Goal: Information Seeking & Learning: Learn about a topic

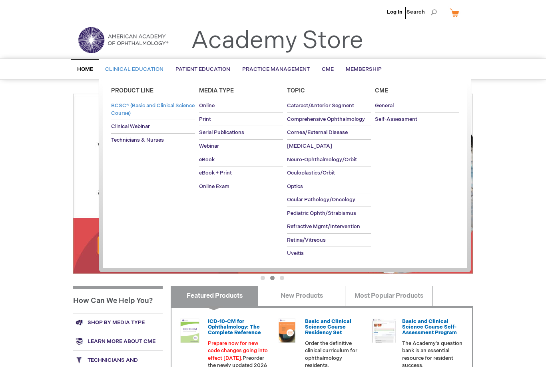
click at [145, 113] on span "BCSC® (Basic and Clinical Science Course)" at bounding box center [153, 109] width 84 height 14
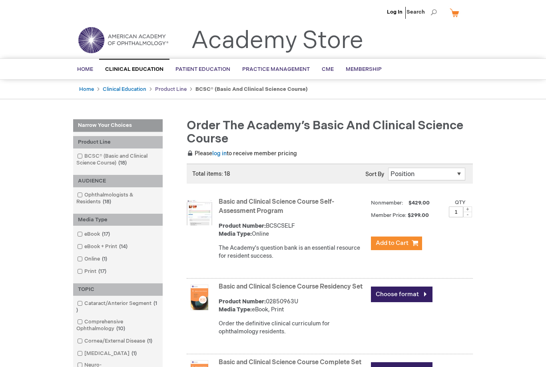
click at [171, 88] on link "Product Line" at bounding box center [171, 89] width 32 height 6
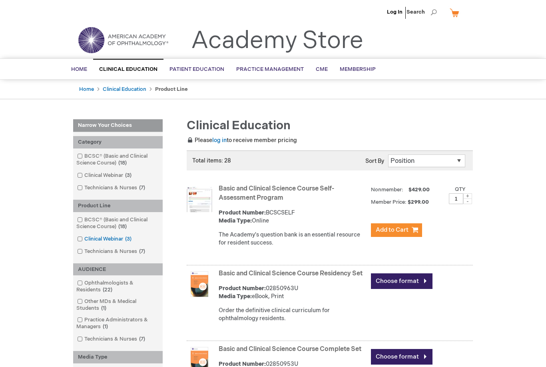
click at [84, 237] on span at bounding box center [84, 238] width 0 height 6
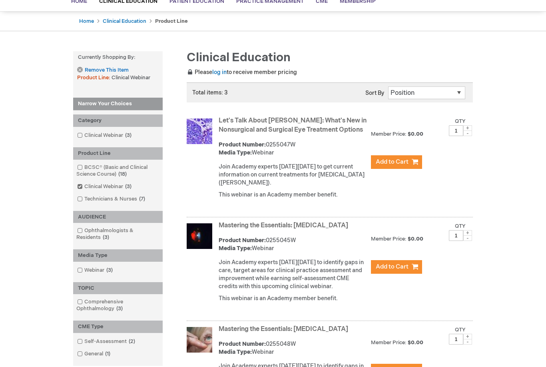
scroll to position [68, 0]
click at [203, 237] on img at bounding box center [200, 236] width 26 height 26
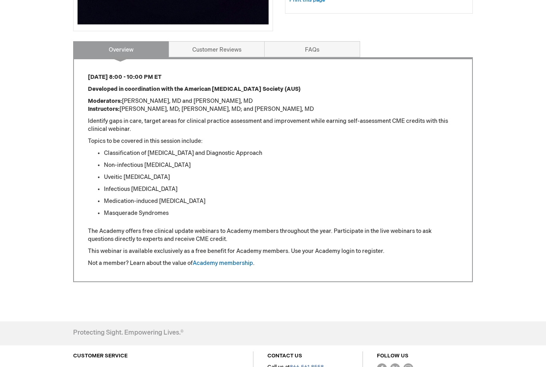
scroll to position [344, 0]
